Goal: Task Accomplishment & Management: Use online tool/utility

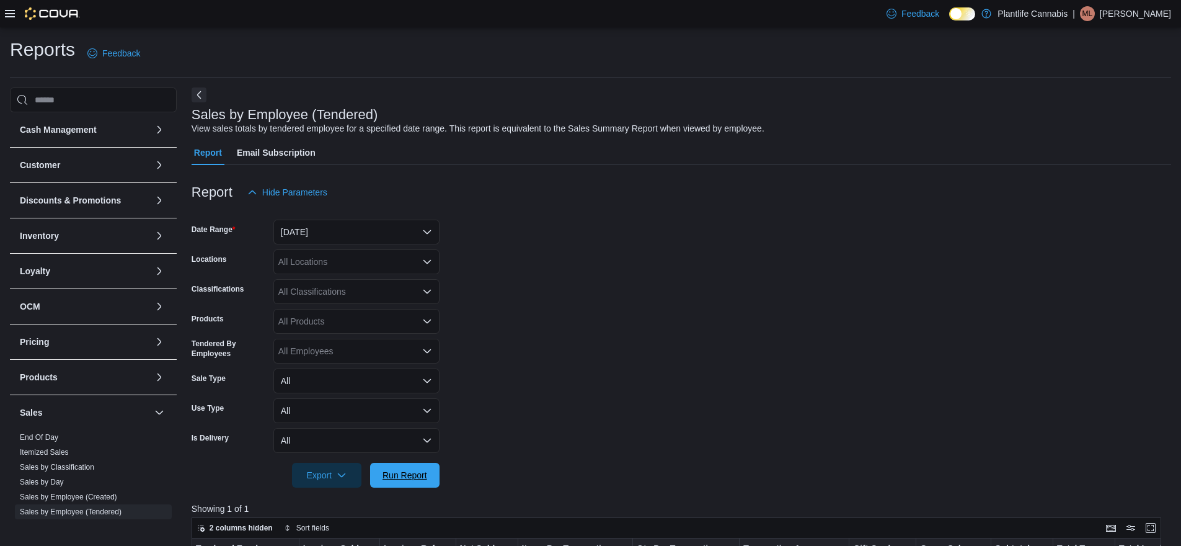
click at [376, 463] on button "Run Report" at bounding box center [404, 475] width 69 height 25
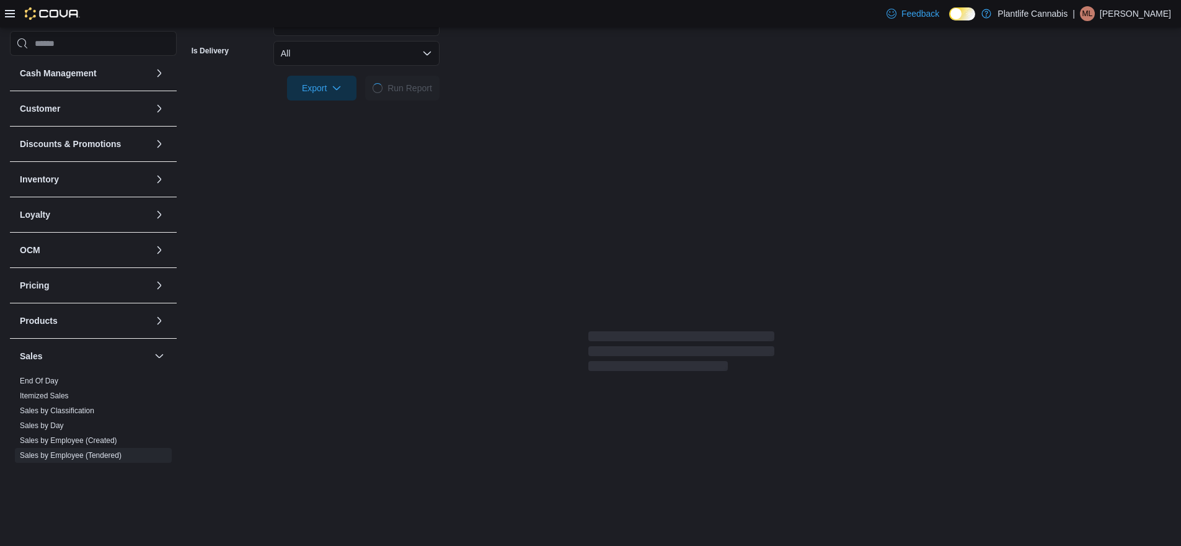
scroll to position [205, 0]
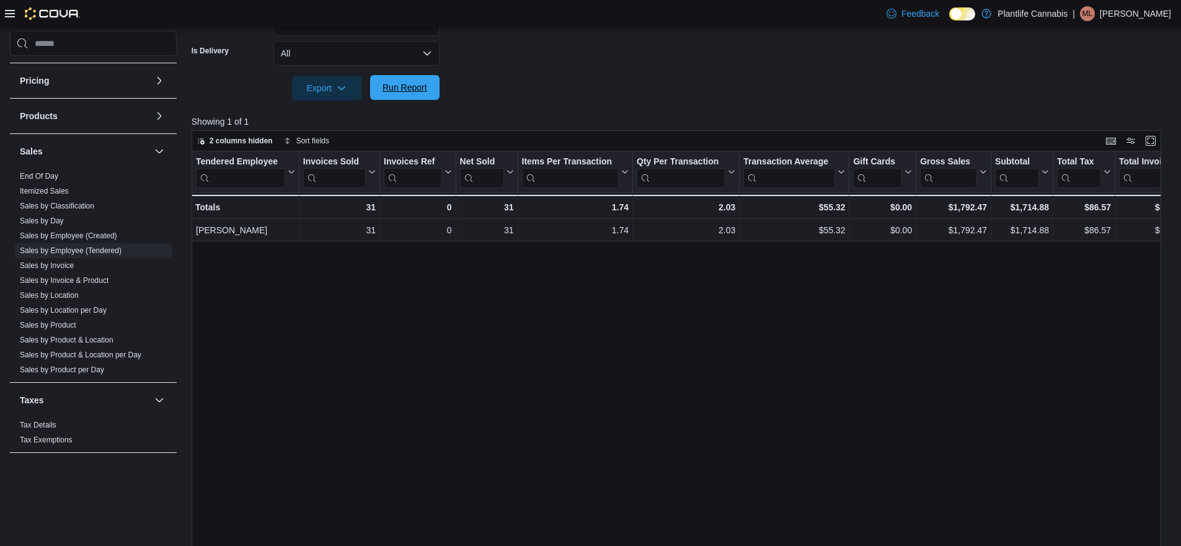
click at [416, 91] on span "Run Report" at bounding box center [405, 87] width 45 height 12
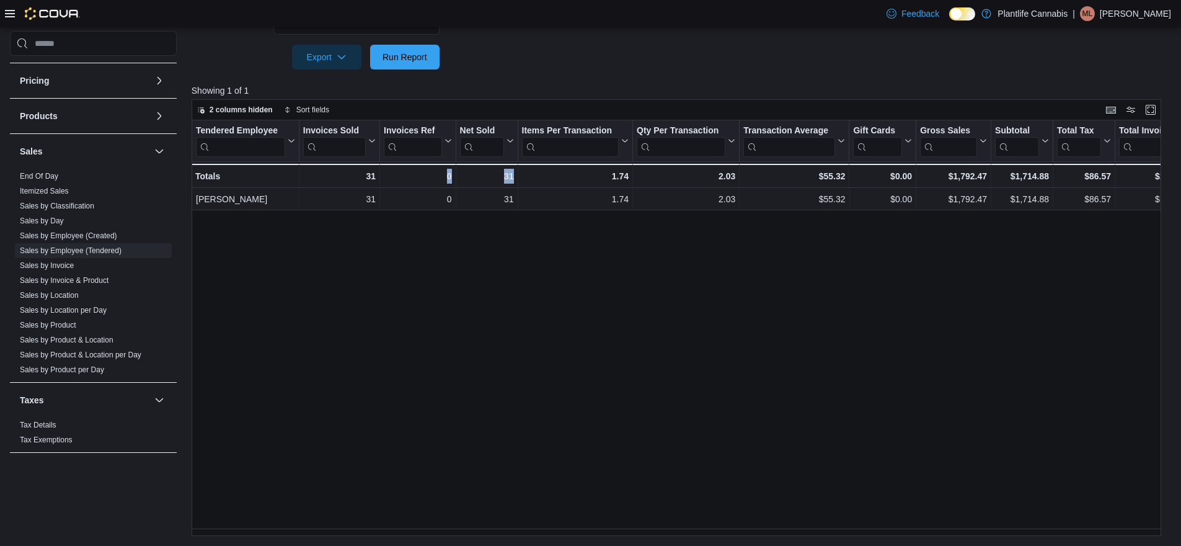
drag, startPoint x: 349, startPoint y: 536, endPoint x: 481, endPoint y: 536, distance: 132.1
click at [481, 536] on div "Reports Feedback Cash Management Cash Management Cash Out Details Customer Cust…" at bounding box center [590, 77] width 1181 height 936
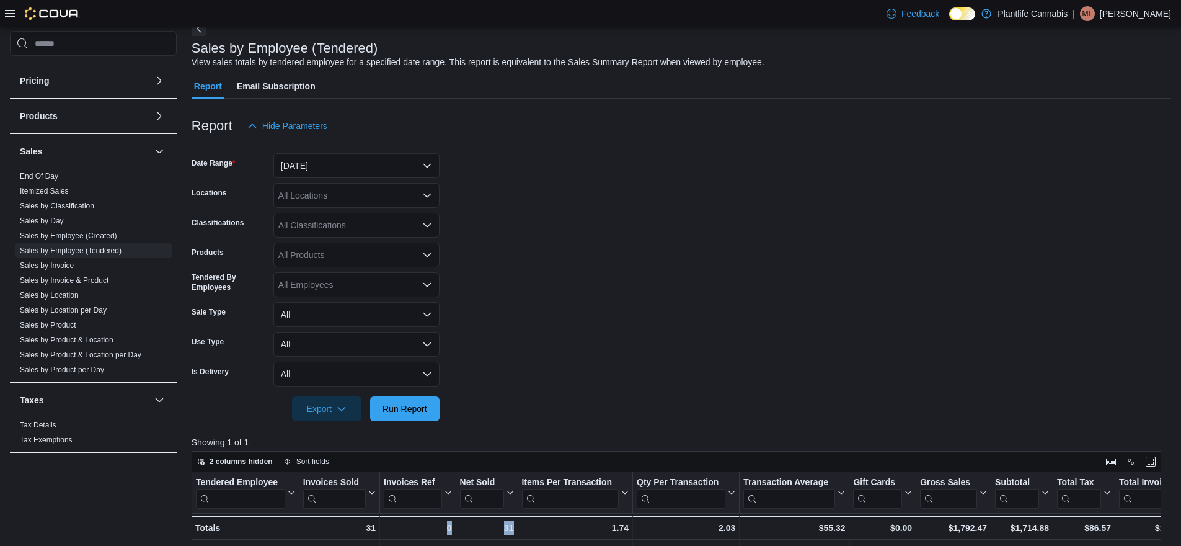
scroll to position [0, 0]
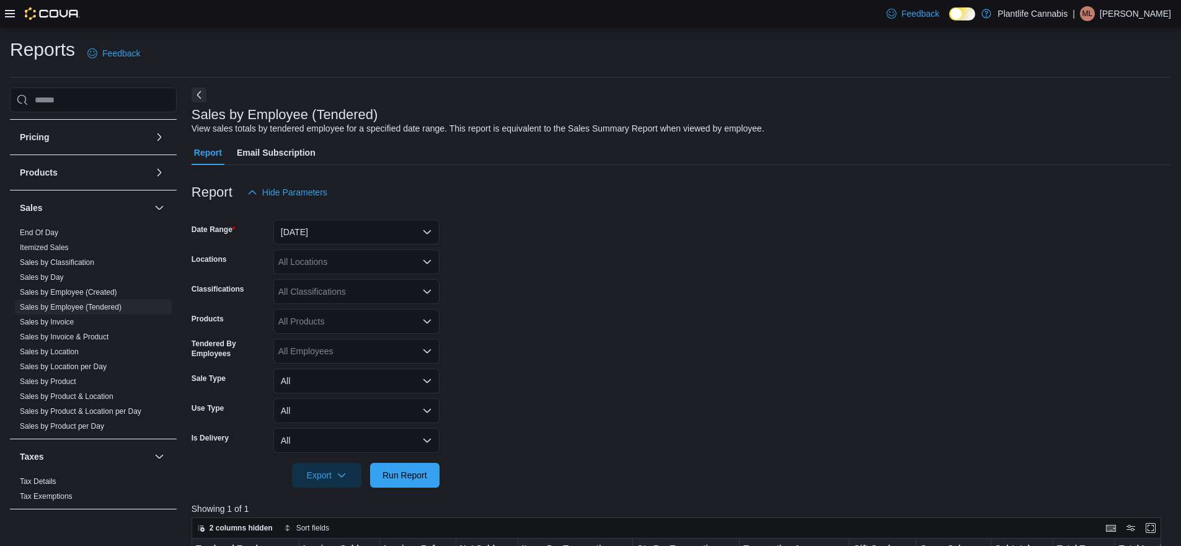
click at [378, 285] on div "All Classifications" at bounding box center [356, 291] width 166 height 25
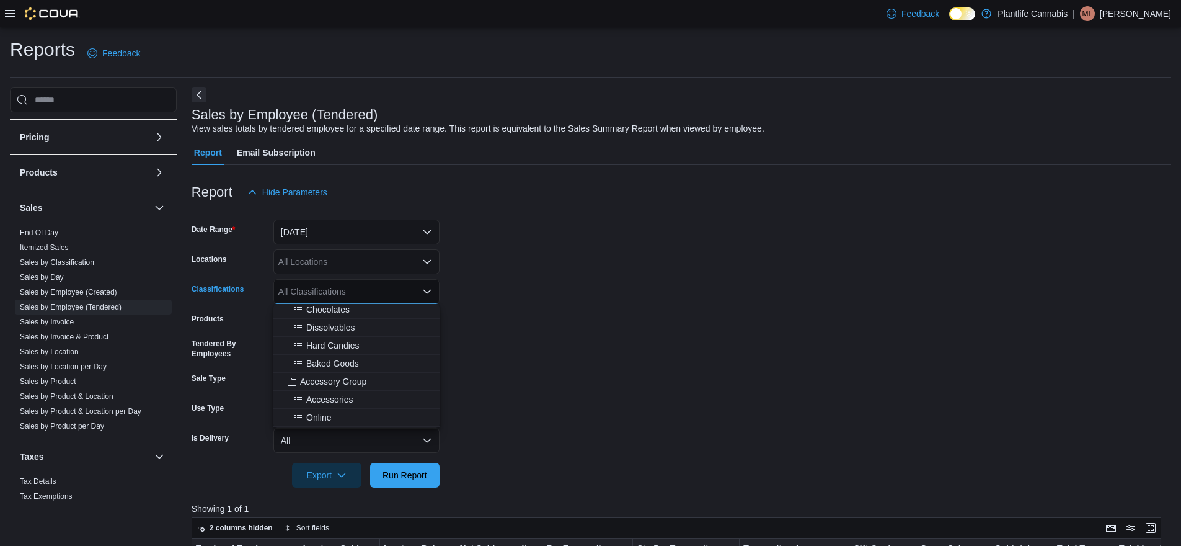
scroll to position [113, 0]
click at [342, 381] on span "Accessory Group" at bounding box center [333, 379] width 66 height 12
click at [412, 460] on div at bounding box center [682, 458] width 980 height 10
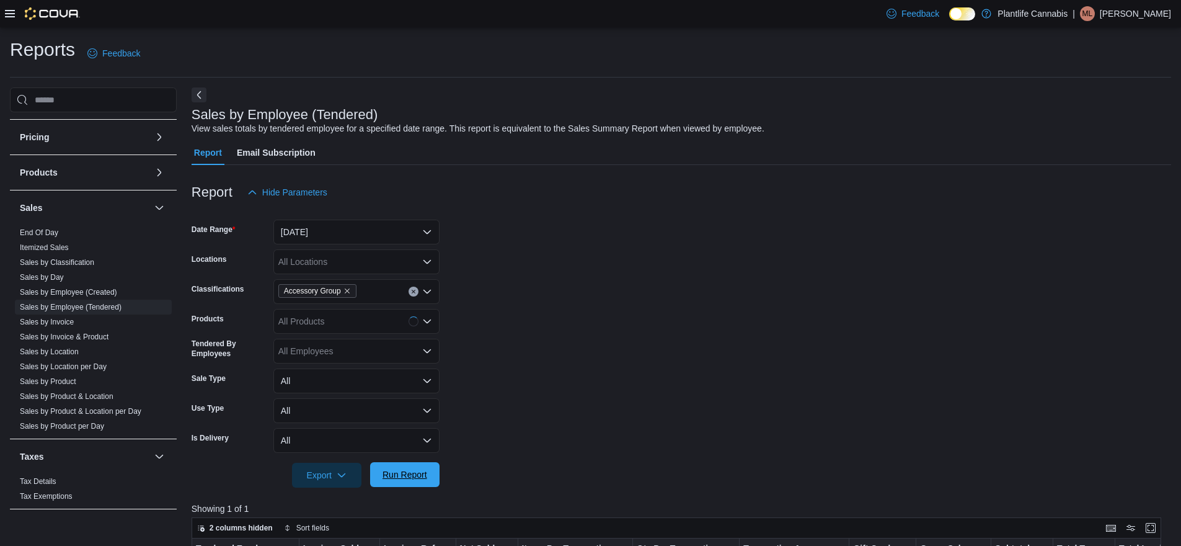
click at [412, 469] on span "Run Report" at bounding box center [405, 474] width 45 height 12
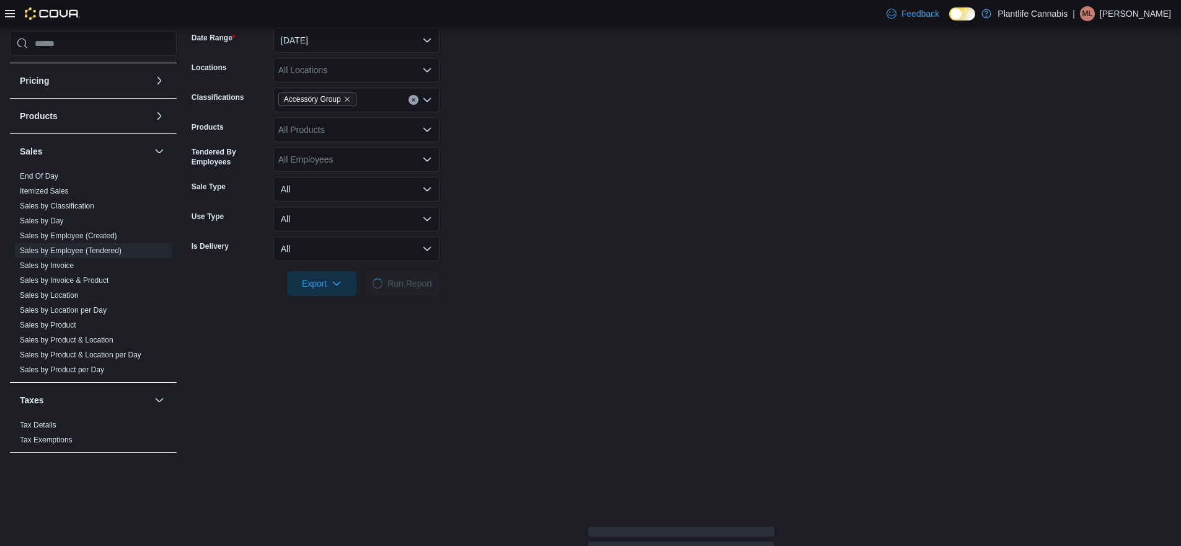
scroll to position [271, 0]
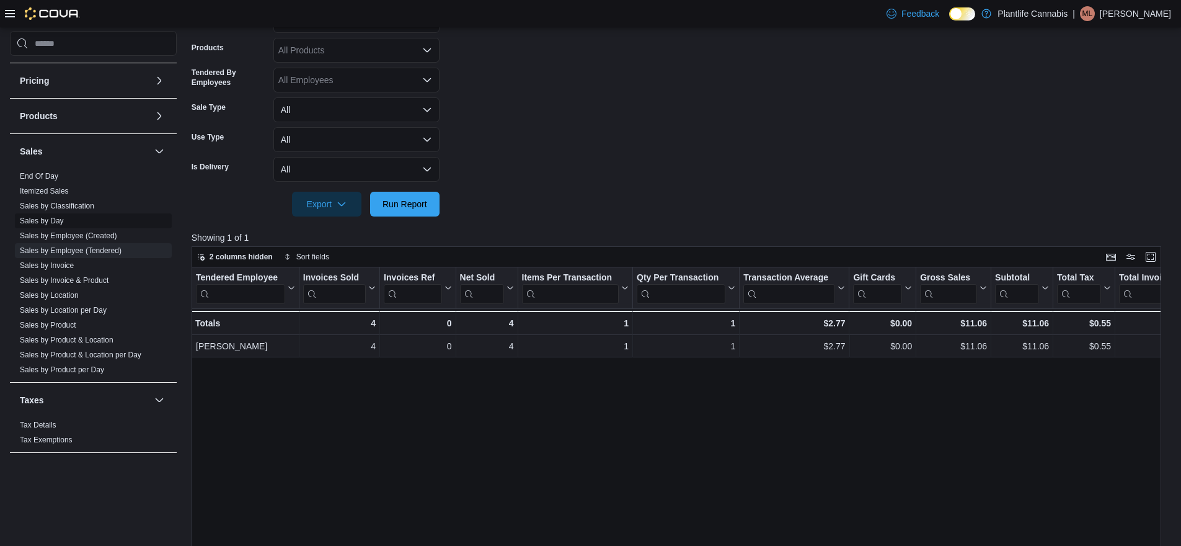
click at [98, 283] on link "Sales by Invoice & Product" at bounding box center [64, 280] width 89 height 9
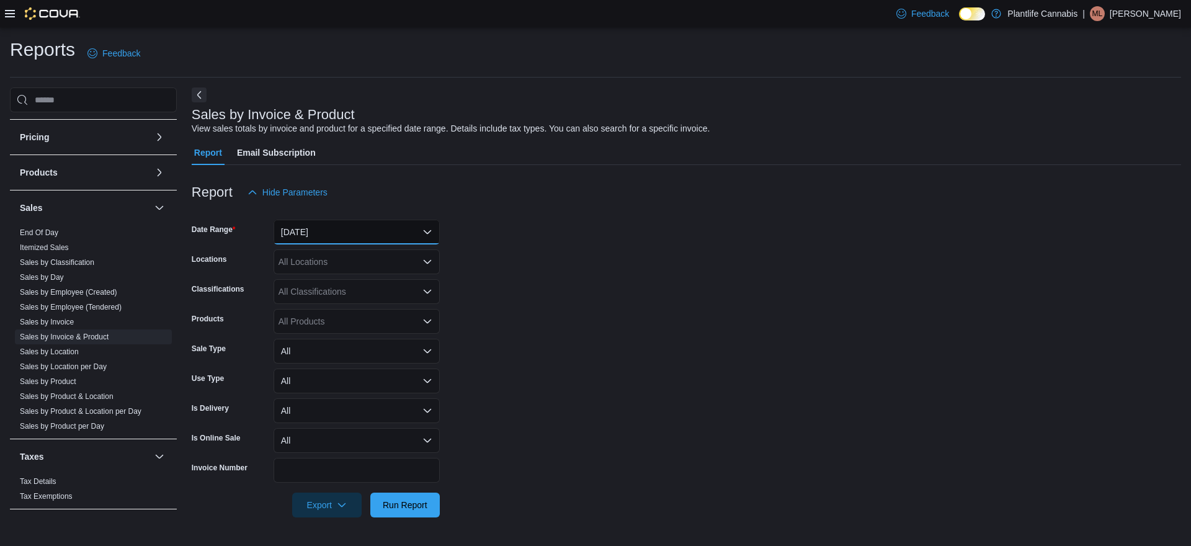
click at [395, 234] on button "[DATE]" at bounding box center [356, 232] width 166 height 25
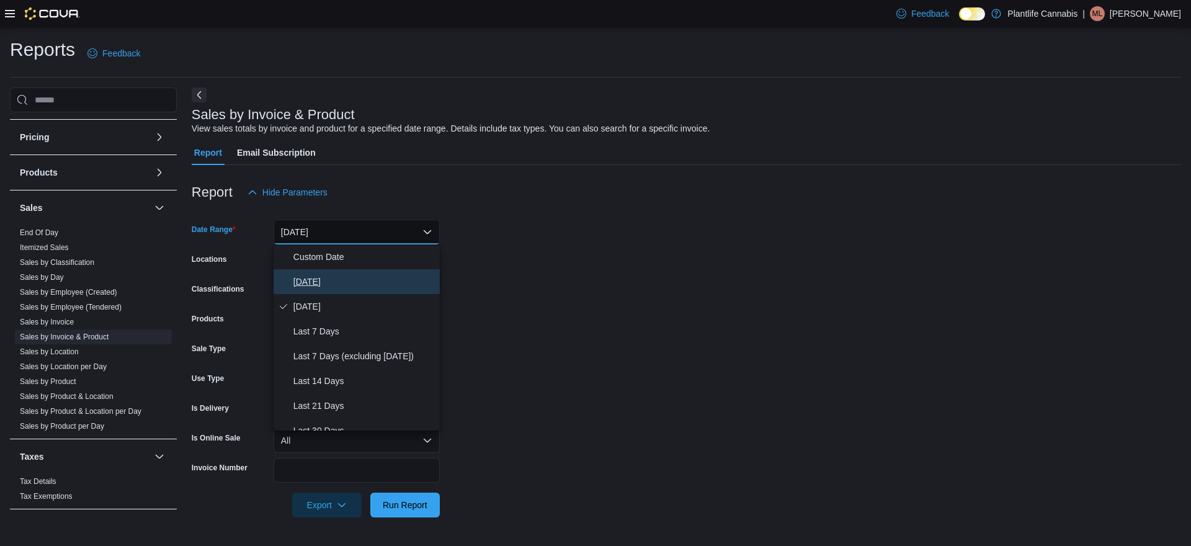
click at [326, 291] on button "[DATE]" at bounding box center [356, 281] width 166 height 25
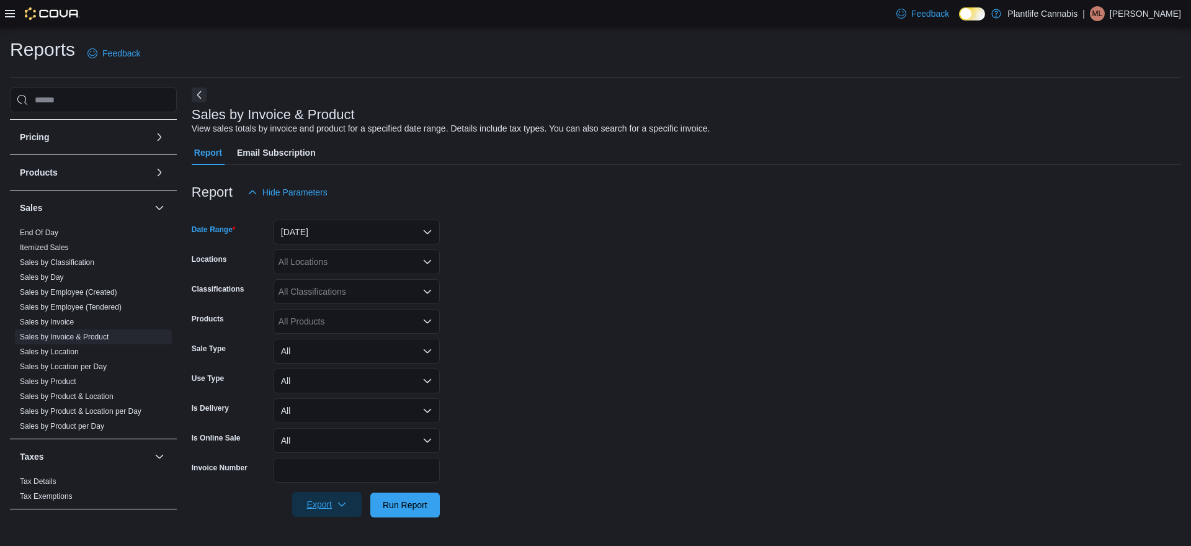
click at [345, 505] on icon "button" at bounding box center [342, 504] width 10 height 10
click at [346, 437] on button "Export to Excel" at bounding box center [327, 428] width 71 height 25
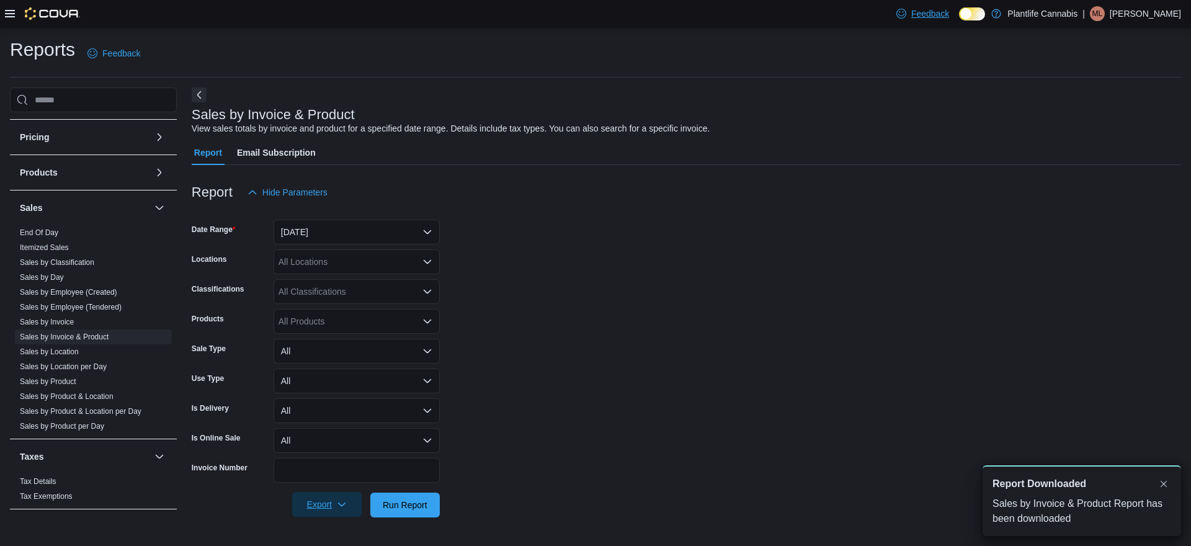
click at [917, 24] on span "Feedback" at bounding box center [922, 13] width 53 height 25
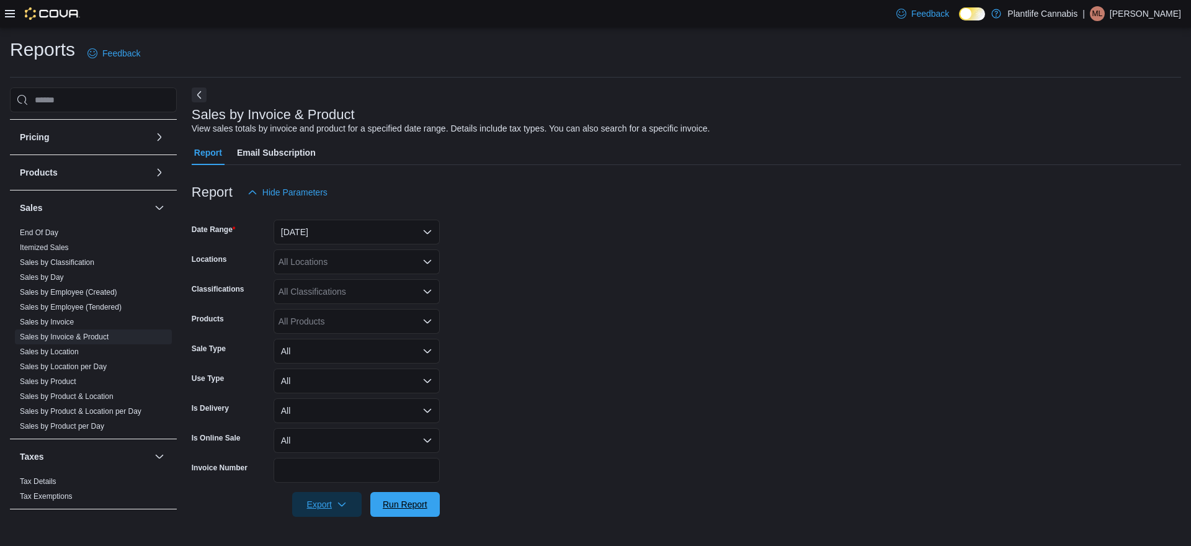
click at [393, 502] on span "Run Report" at bounding box center [405, 504] width 45 height 12
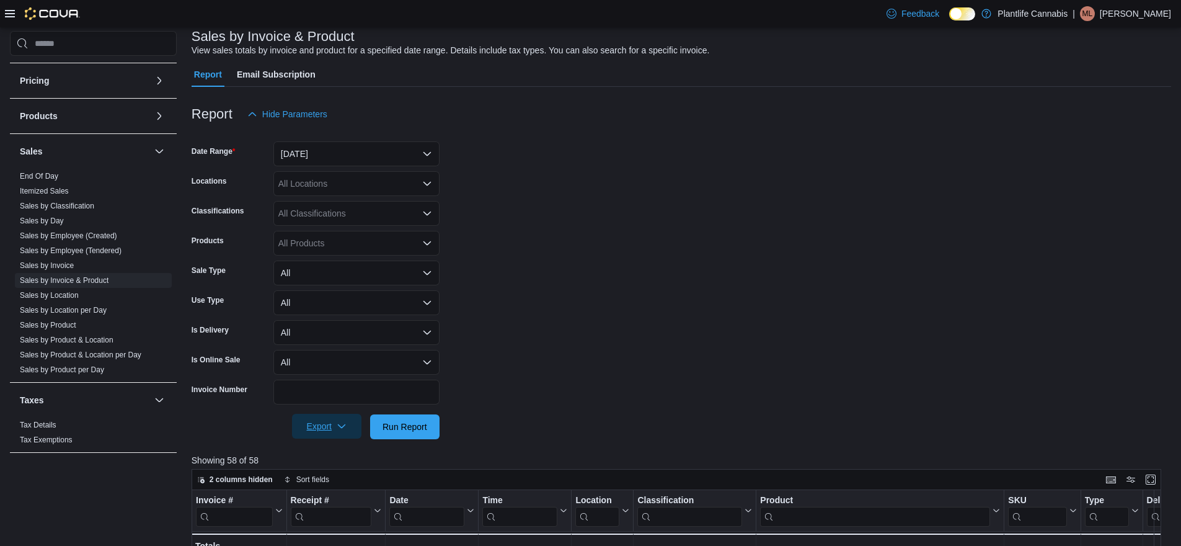
scroll to position [242, 0]
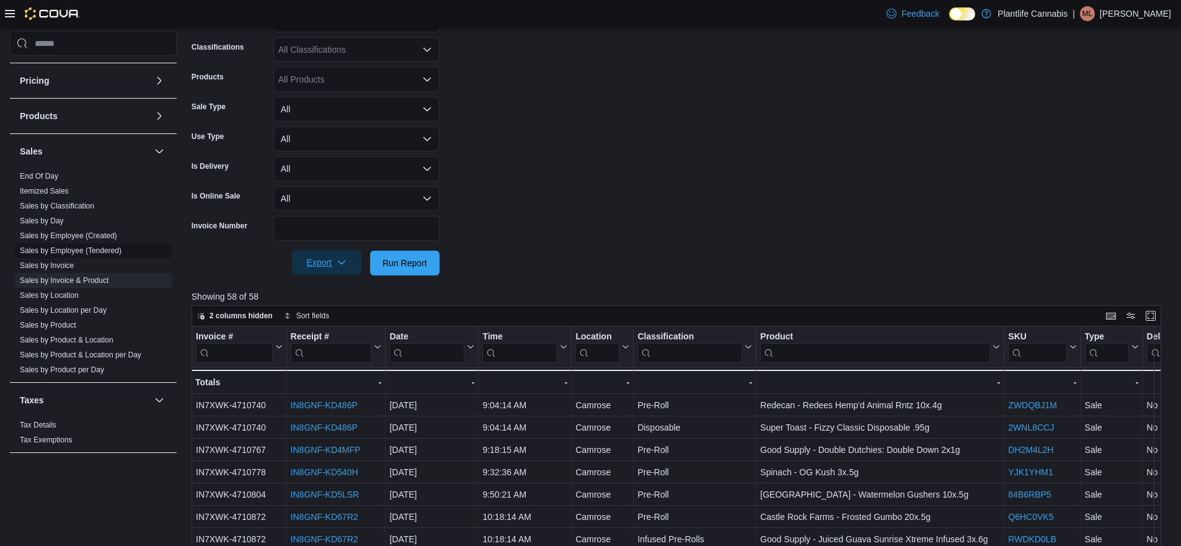
click at [23, 255] on span "Sales by Employee (Tendered)" at bounding box center [93, 250] width 157 height 15
click at [32, 252] on link "Sales by Employee (Tendered)" at bounding box center [71, 250] width 102 height 9
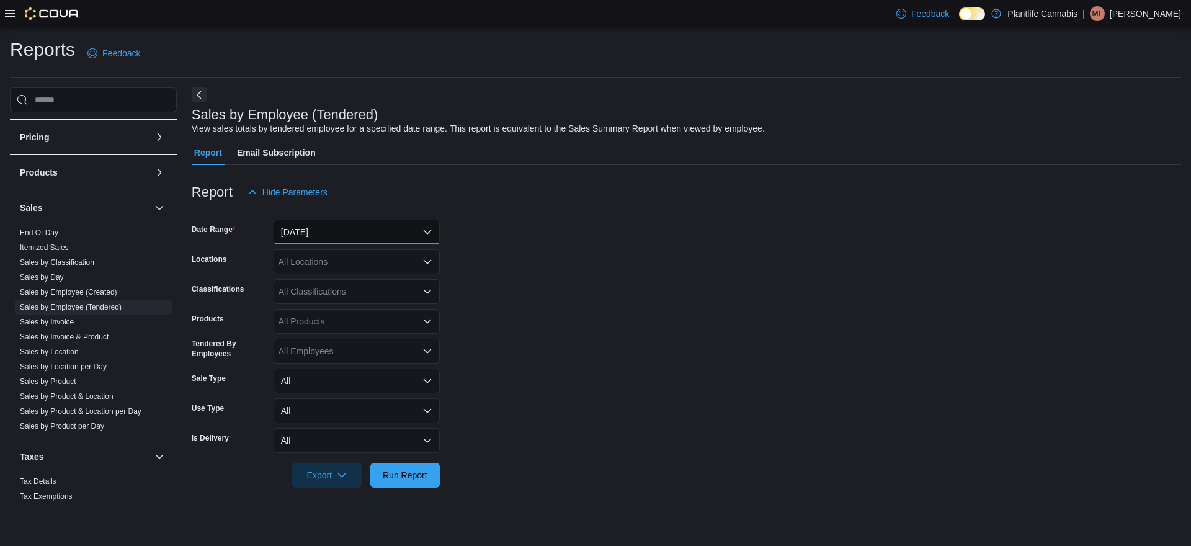
click at [382, 236] on button "[DATE]" at bounding box center [356, 232] width 166 height 25
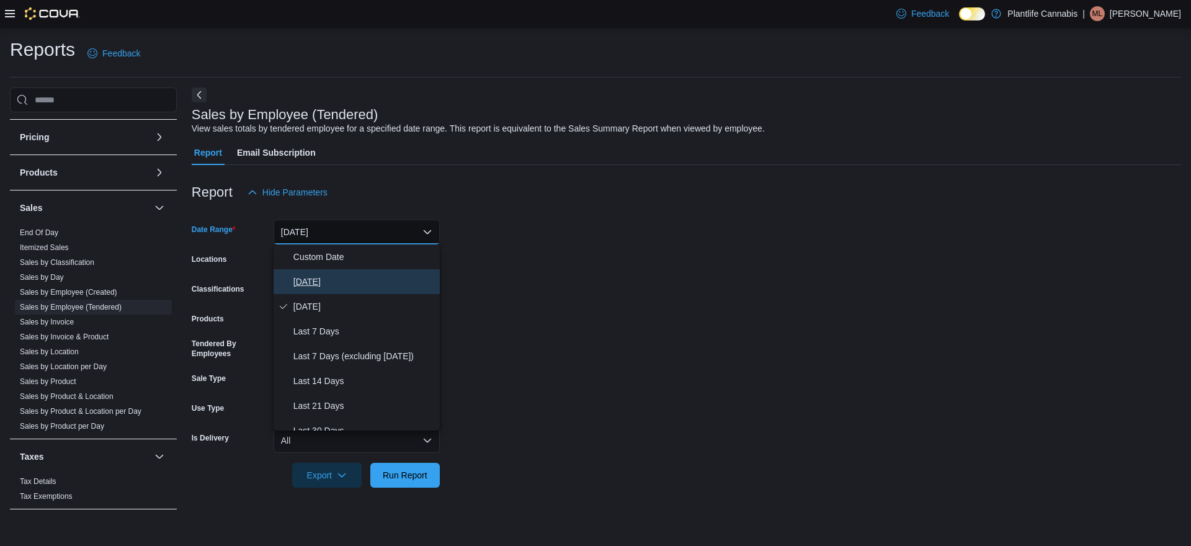
click at [301, 288] on span "[DATE]" at bounding box center [363, 281] width 141 height 15
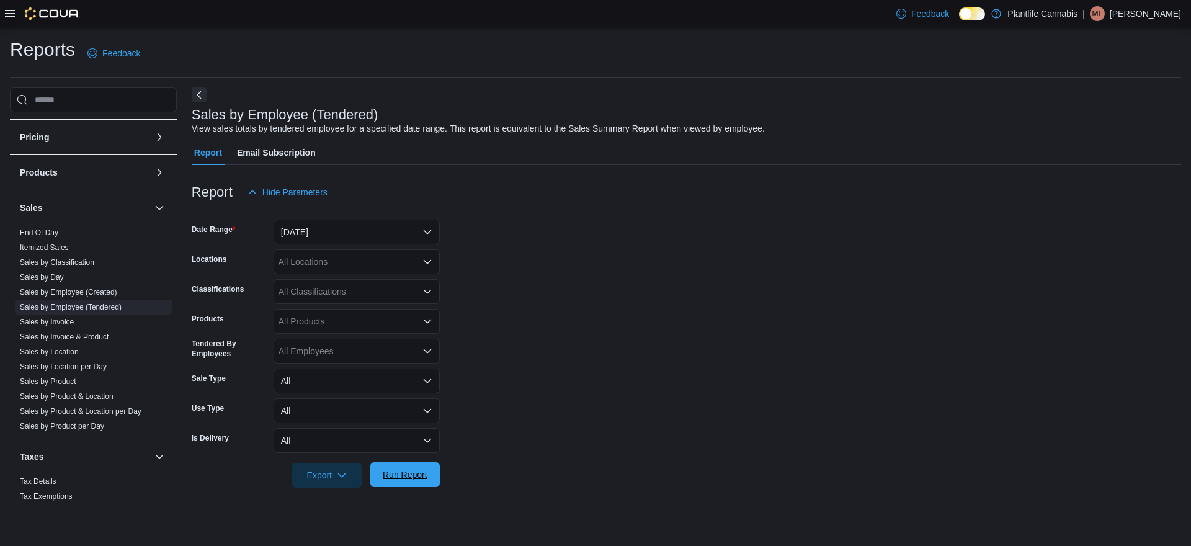
click at [399, 480] on span "Run Report" at bounding box center [405, 474] width 45 height 12
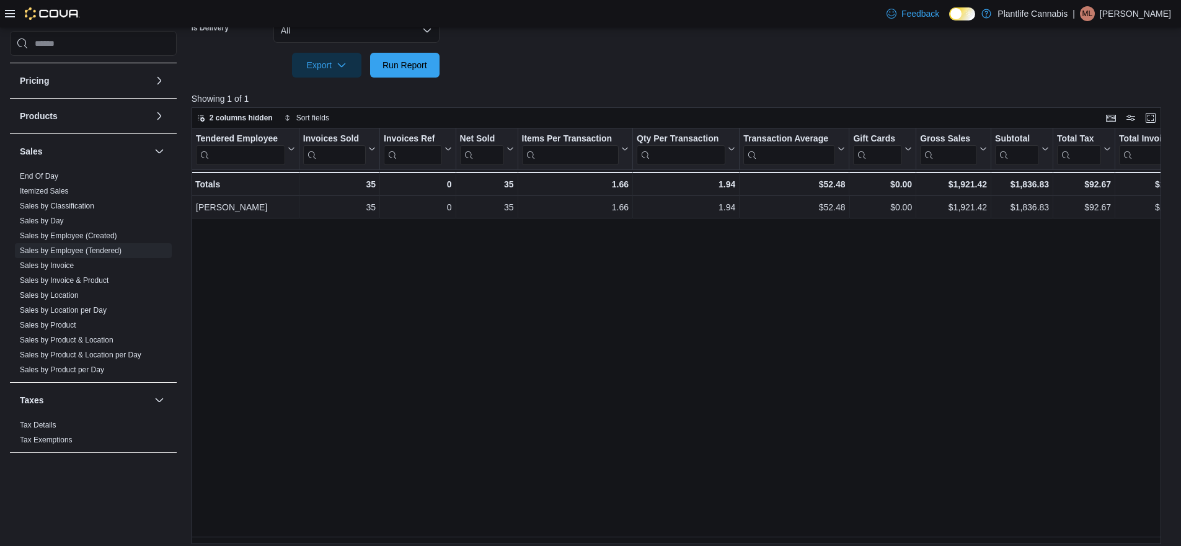
scroll to position [147, 0]
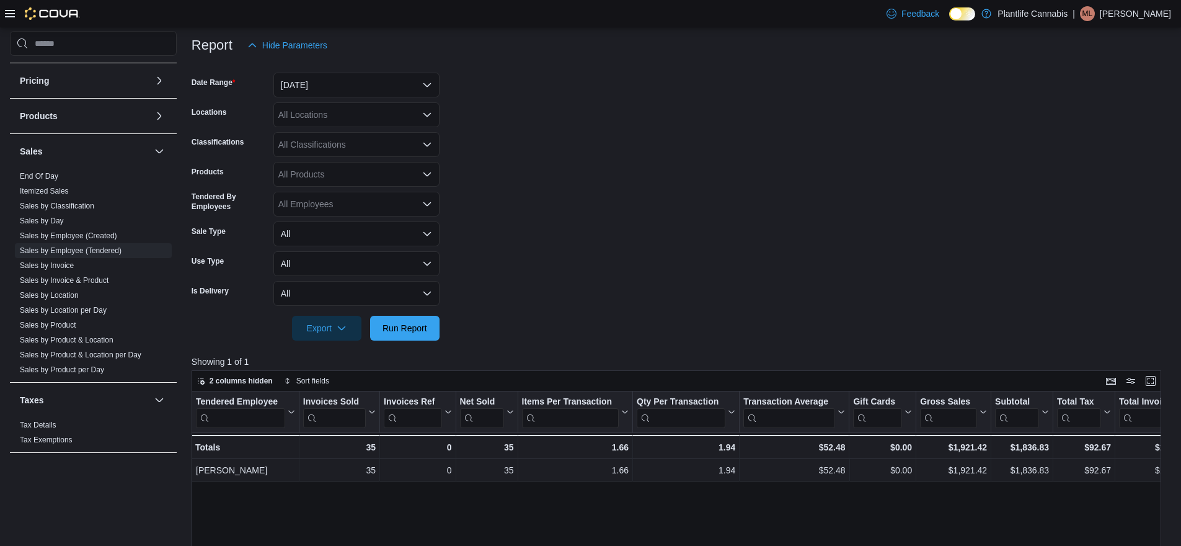
click at [380, 146] on div "All Classifications" at bounding box center [356, 144] width 166 height 25
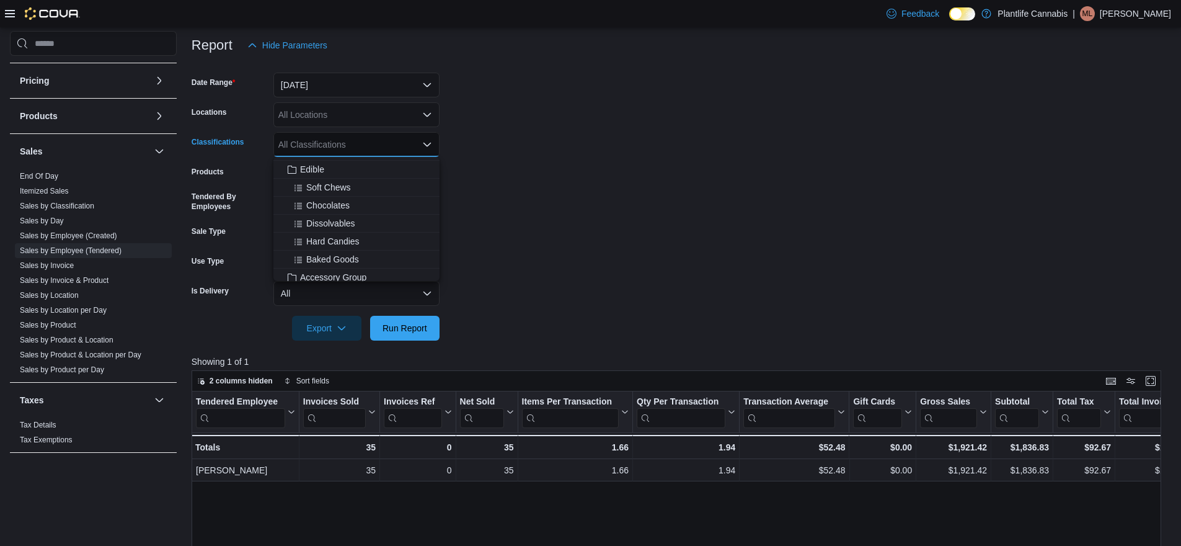
scroll to position [78, 0]
click at [320, 262] on span "Accessory Group" at bounding box center [333, 267] width 66 height 12
click at [397, 334] on span "Run Report" at bounding box center [405, 327] width 55 height 25
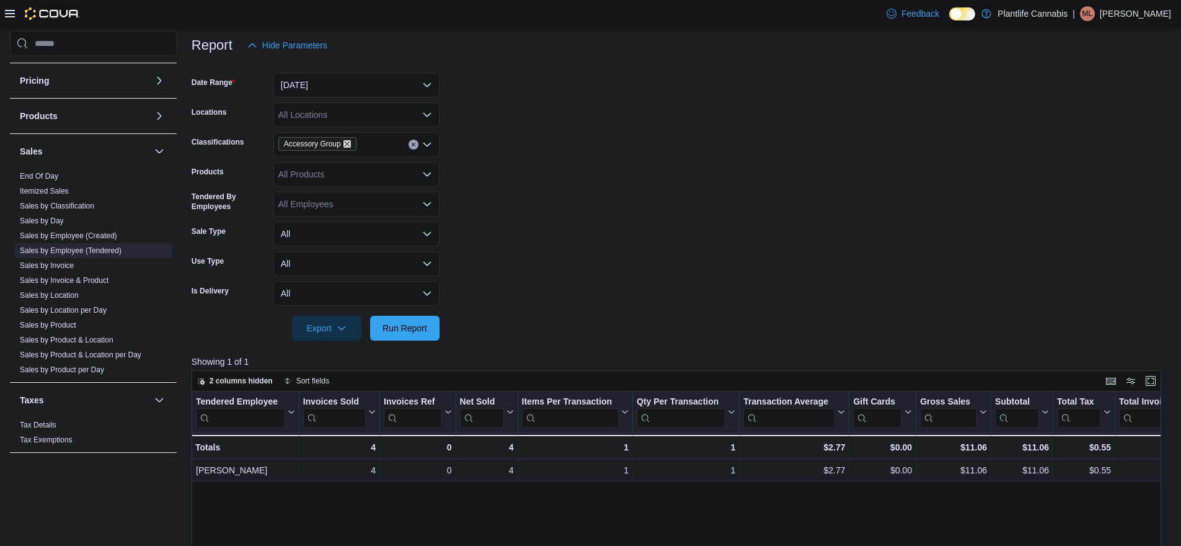
click at [351, 143] on icon "Remove Accessory Group from selection in this group" at bounding box center [347, 143] width 7 height 7
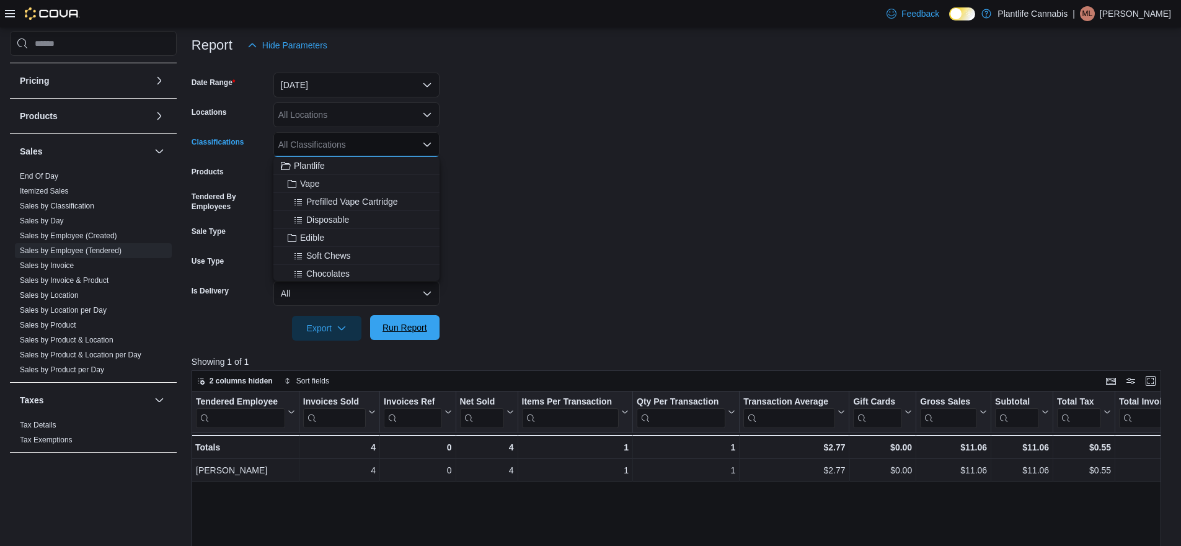
click at [399, 333] on span "Run Report" at bounding box center [405, 327] width 45 height 12
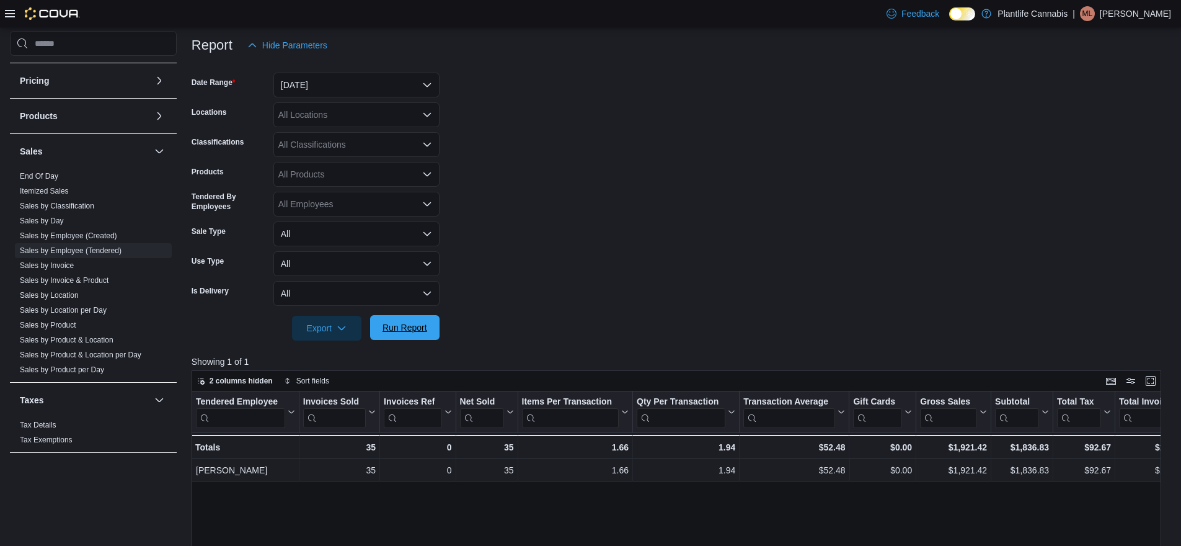
click at [405, 329] on span "Run Report" at bounding box center [405, 327] width 45 height 12
click at [104, 279] on link "Sales by Invoice & Product" at bounding box center [64, 280] width 89 height 9
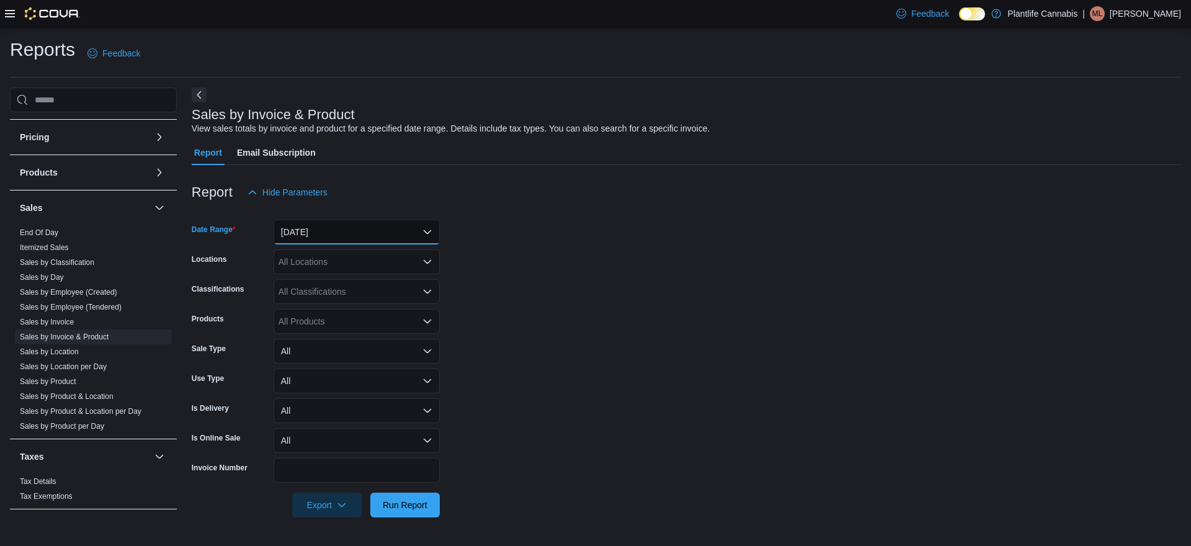
click at [360, 231] on button "[DATE]" at bounding box center [356, 232] width 166 height 25
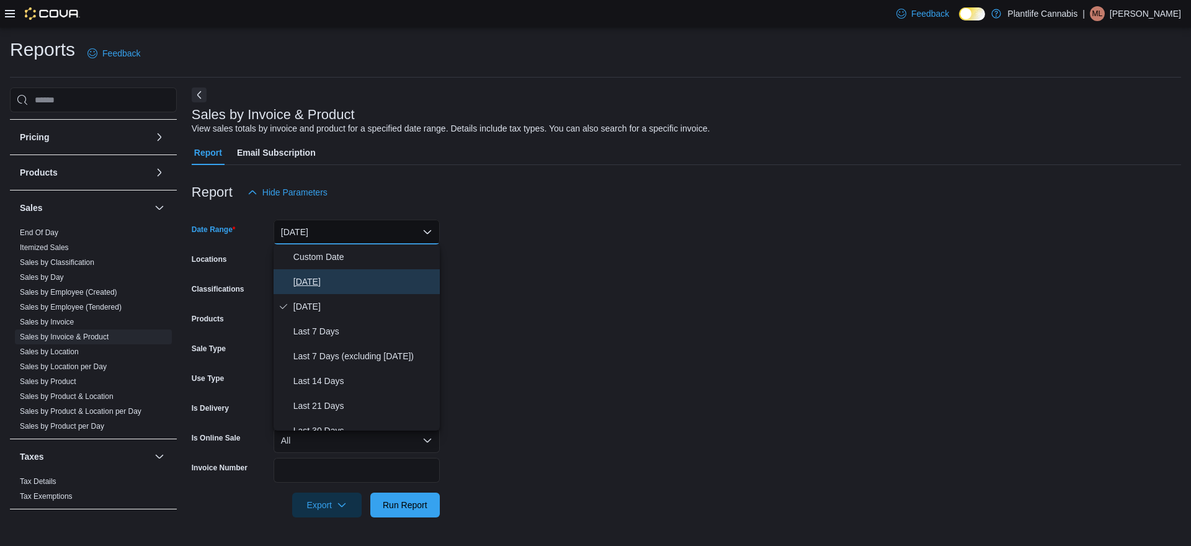
drag, startPoint x: 329, startPoint y: 284, endPoint x: 334, endPoint y: 303, distance: 19.3
click at [328, 284] on span "[DATE]" at bounding box center [363, 281] width 141 height 15
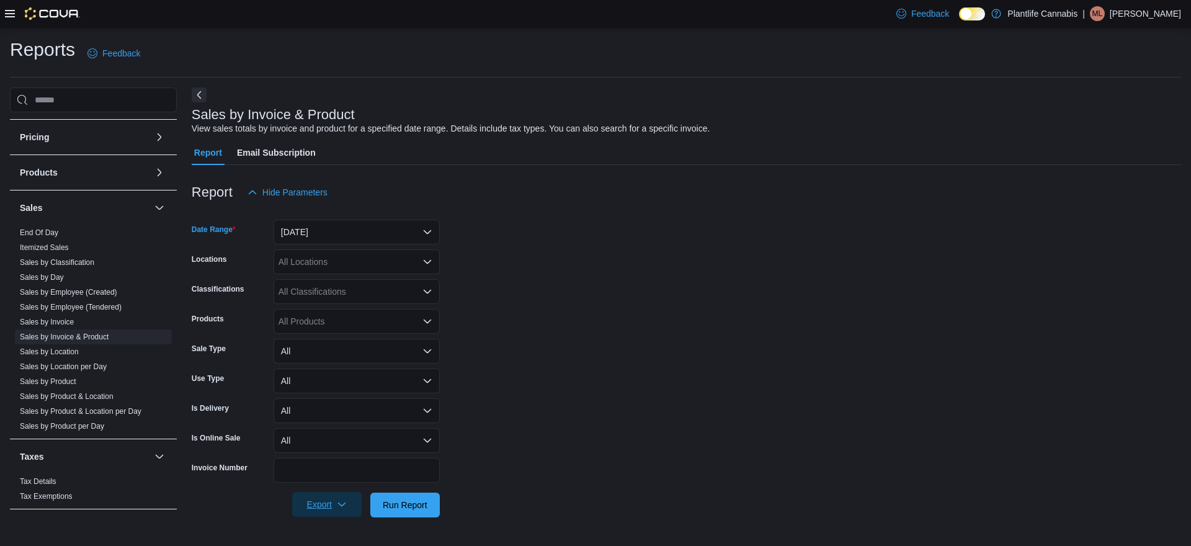
click at [313, 493] on span "Export" at bounding box center [327, 504] width 55 height 25
click at [339, 424] on span "Export to Excel" at bounding box center [328, 429] width 56 height 10
